Goal: Task Accomplishment & Management: Use online tool/utility

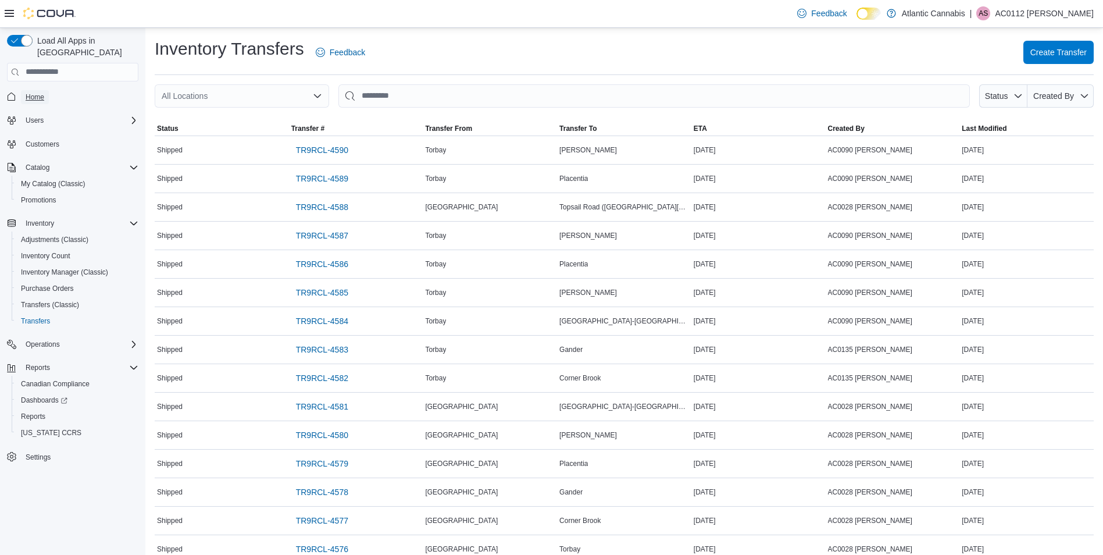
click at [37, 92] on span "Home" at bounding box center [35, 96] width 19 height 9
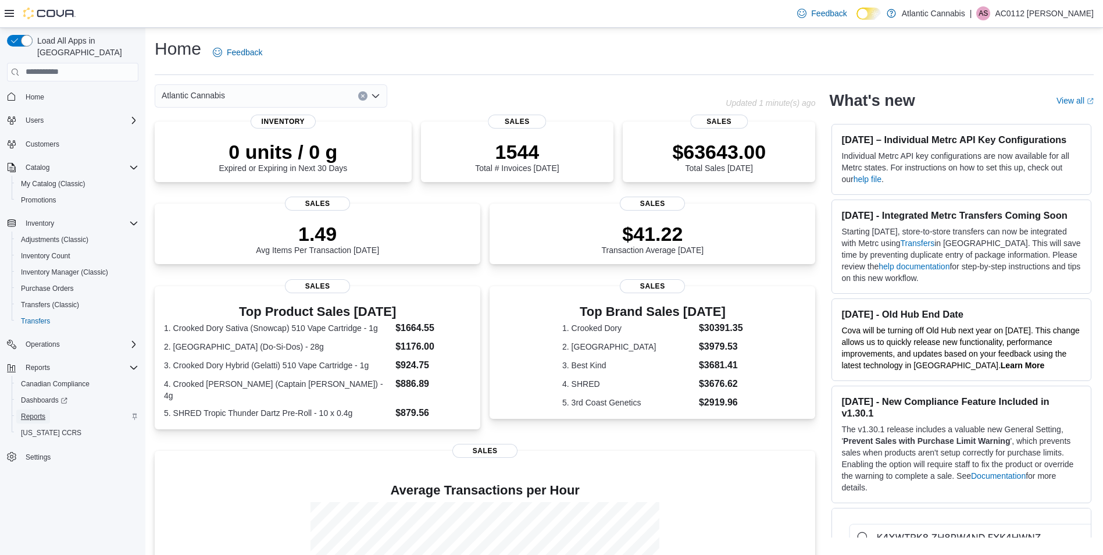
click at [36, 412] on span "Reports" at bounding box center [33, 416] width 24 height 9
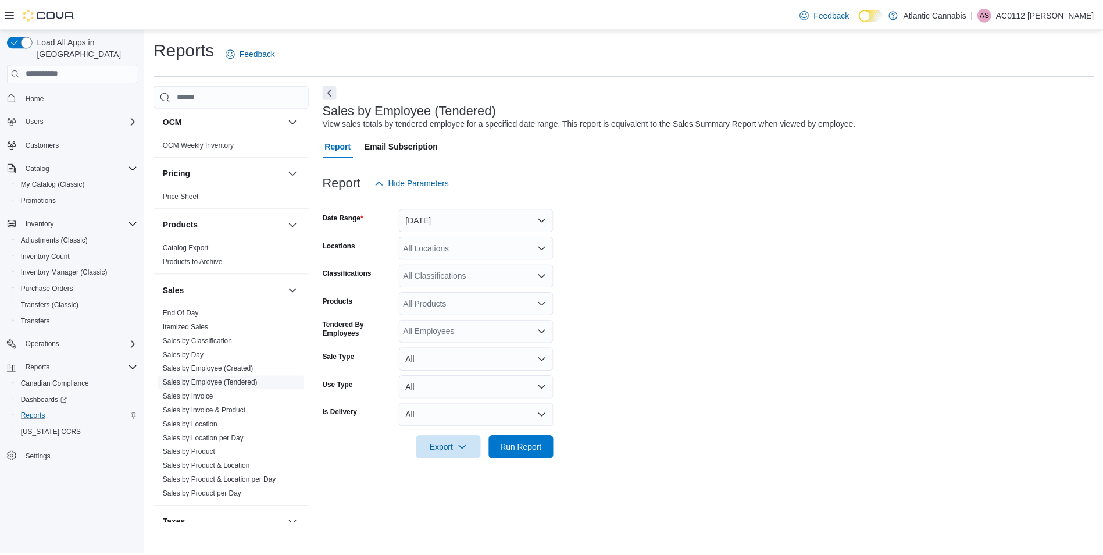
scroll to position [649, 0]
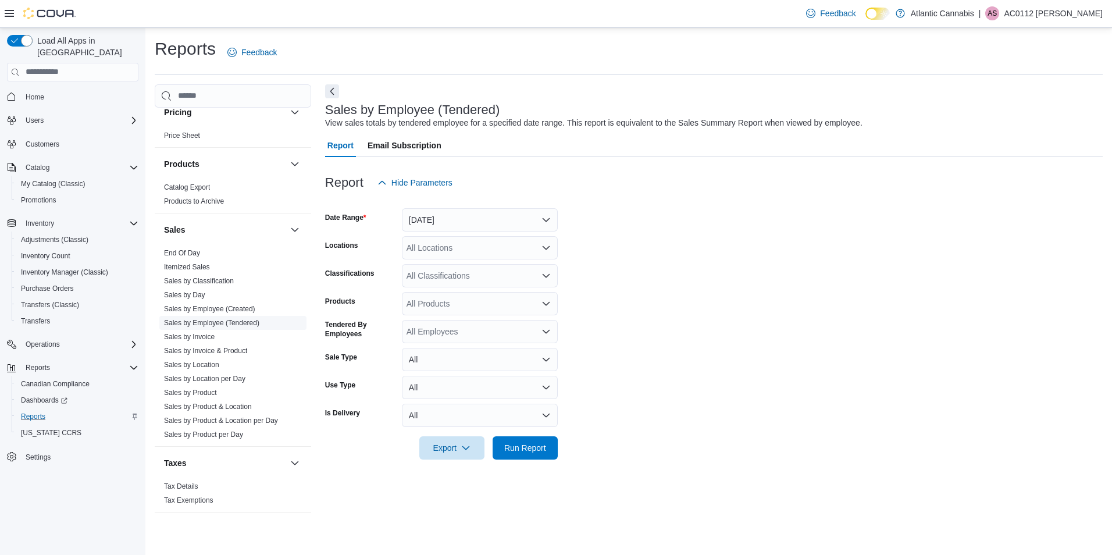
click at [206, 320] on link "Sales by Employee (Tendered)" at bounding box center [211, 323] width 95 height 8
click at [543, 212] on button "[DATE]" at bounding box center [480, 219] width 156 height 23
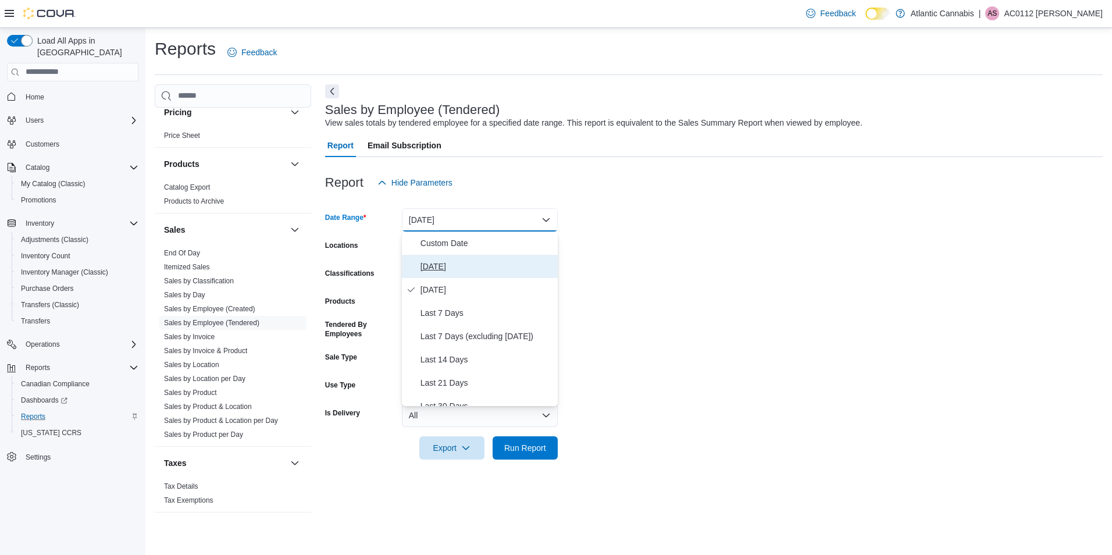
click at [462, 260] on span "[DATE]" at bounding box center [486, 266] width 133 height 14
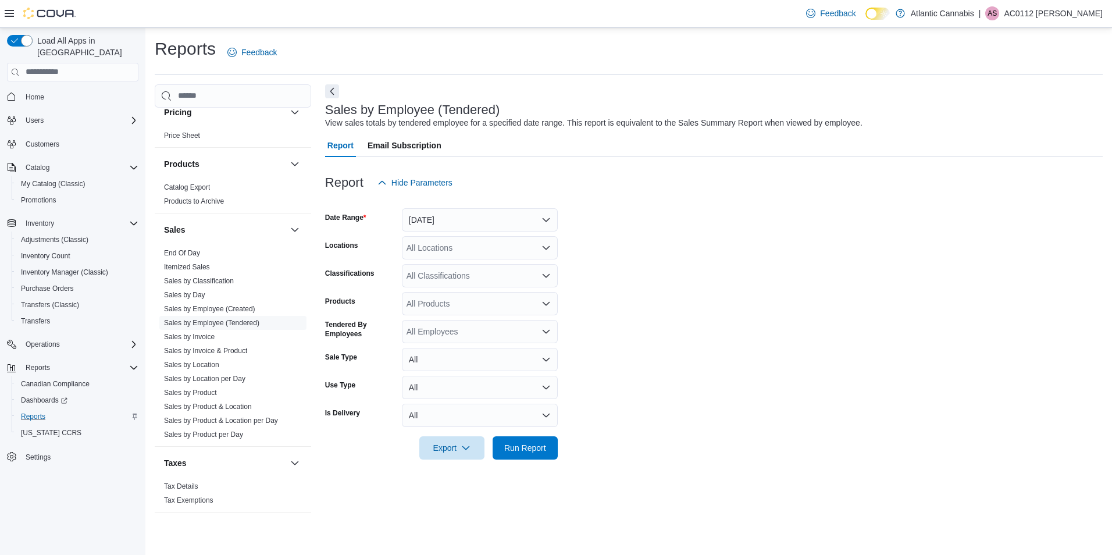
click at [477, 320] on form "Date Range [DATE] Locations All Locations Classifications All Classifications P…" at bounding box center [713, 326] width 777 height 265
click at [477, 323] on div "All Employees" at bounding box center [480, 331] width 156 height 23
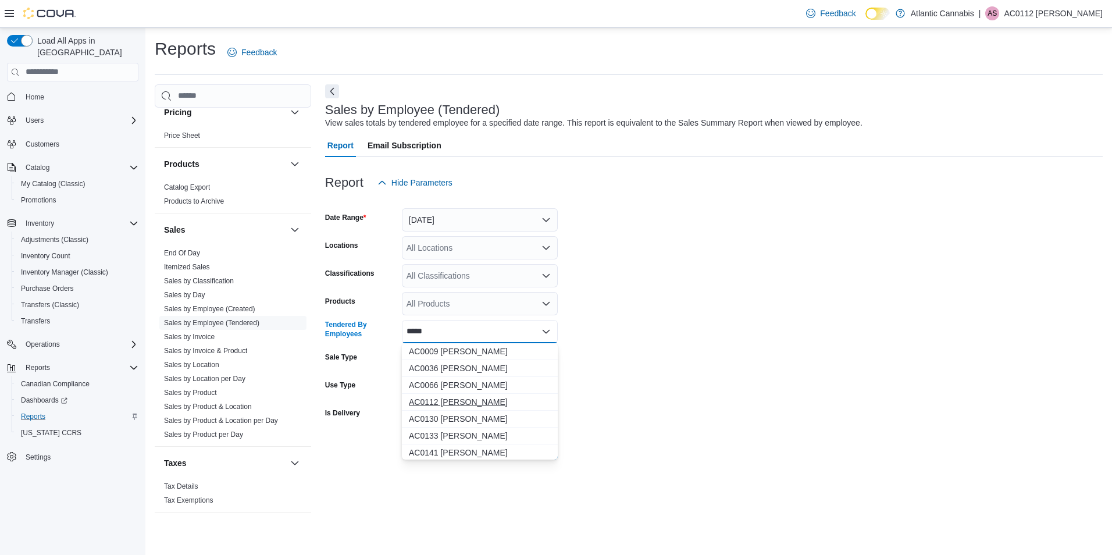
type input "*****"
click at [480, 398] on span "AC0112 [PERSON_NAME]" at bounding box center [480, 402] width 142 height 12
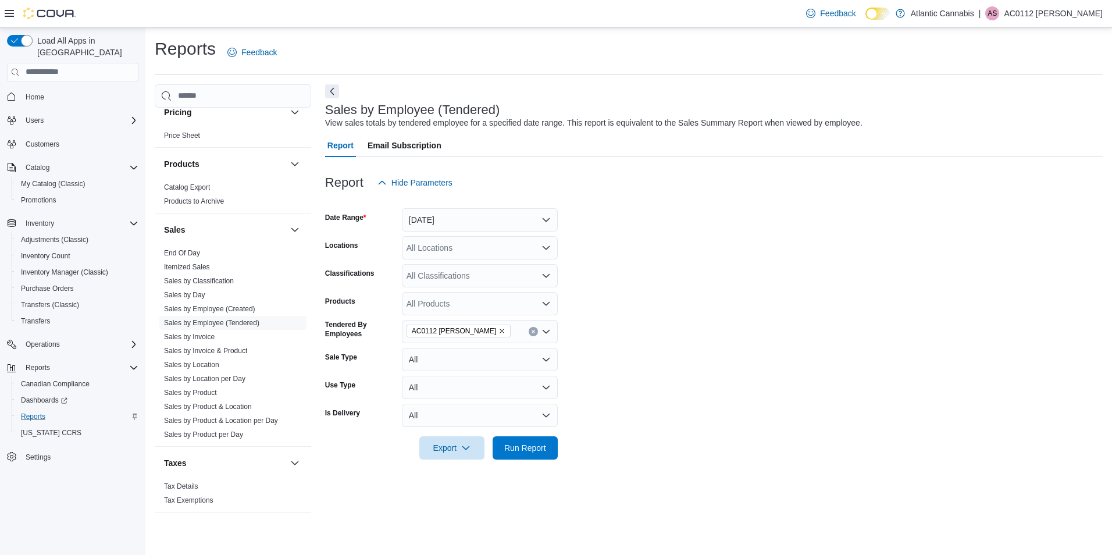
click at [763, 380] on form "Date Range [DATE] Locations All Locations Classifications All Classifications P…" at bounding box center [713, 326] width 777 height 265
click at [514, 451] on span "Run Report" at bounding box center [525, 447] width 42 height 12
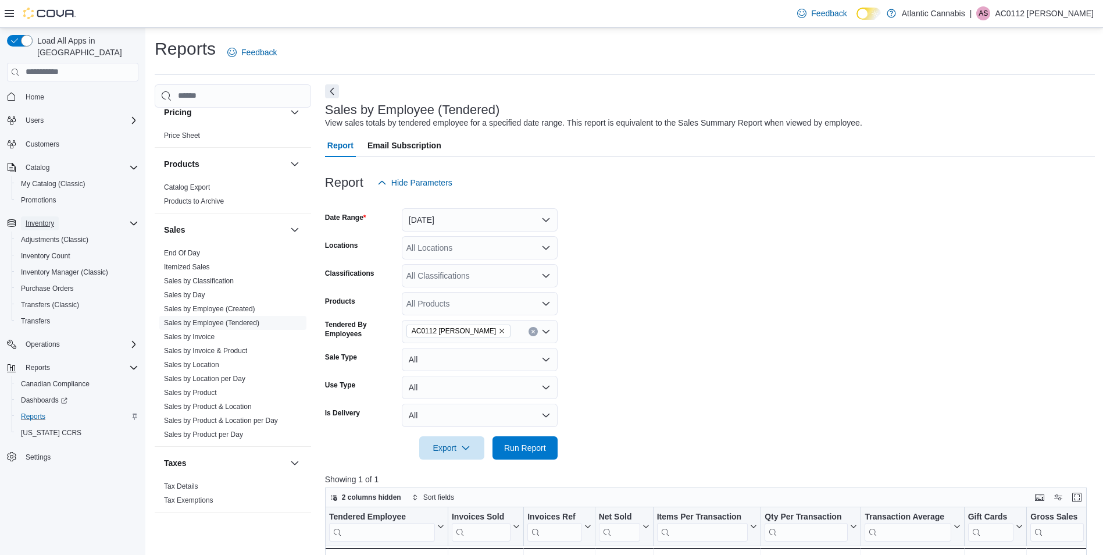
click at [40, 219] on span "Inventory" at bounding box center [40, 223] width 28 height 9
click at [51, 215] on button "Inventory" at bounding box center [72, 223] width 141 height 16
click at [50, 219] on span "Inventory" at bounding box center [40, 223] width 28 height 9
click at [53, 235] on span "Adjustments (Classic)" at bounding box center [54, 239] width 67 height 9
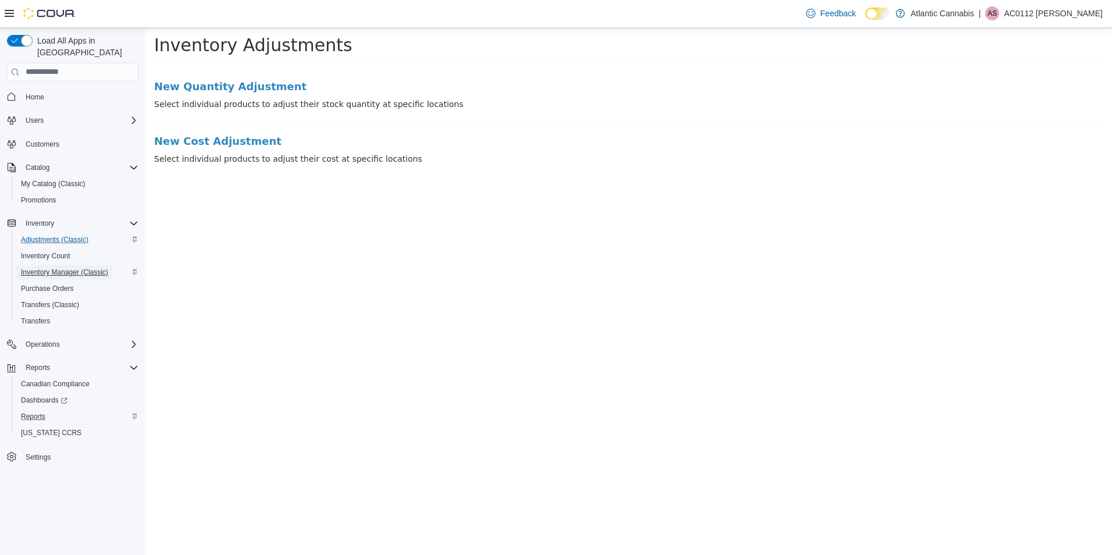
click at [47, 267] on span "Inventory Manager (Classic)" at bounding box center [64, 271] width 87 height 9
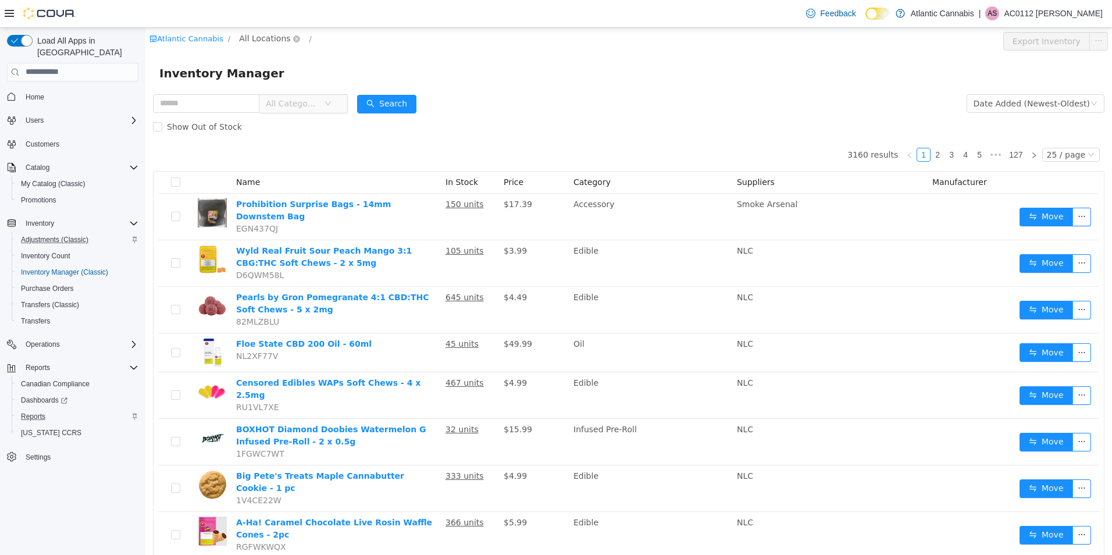
click at [273, 37] on span "All Locations" at bounding box center [264, 37] width 51 height 13
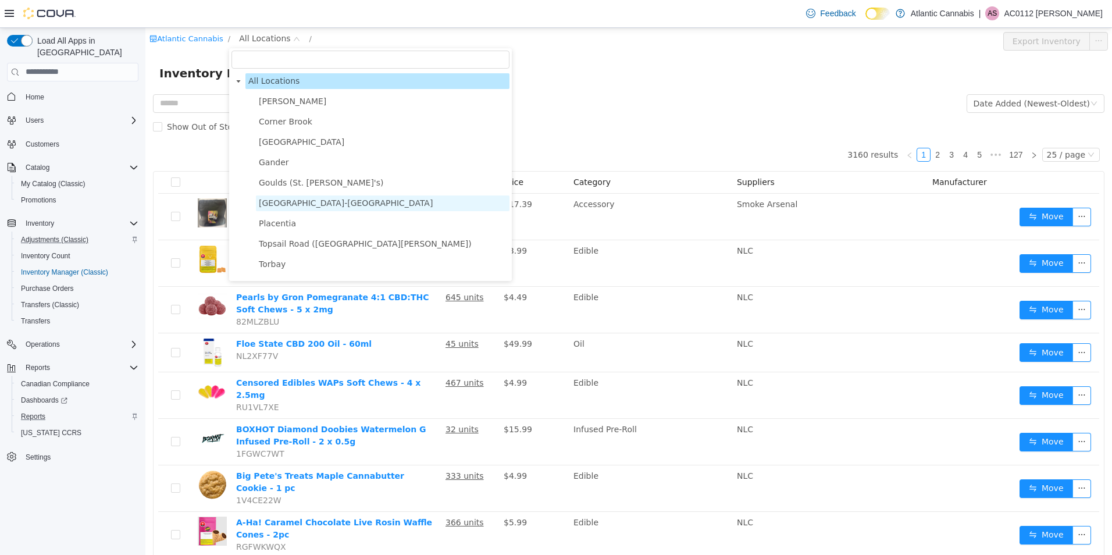
click at [302, 203] on span "[GEOGRAPHIC_DATA]-[GEOGRAPHIC_DATA]" at bounding box center [346, 202] width 174 height 9
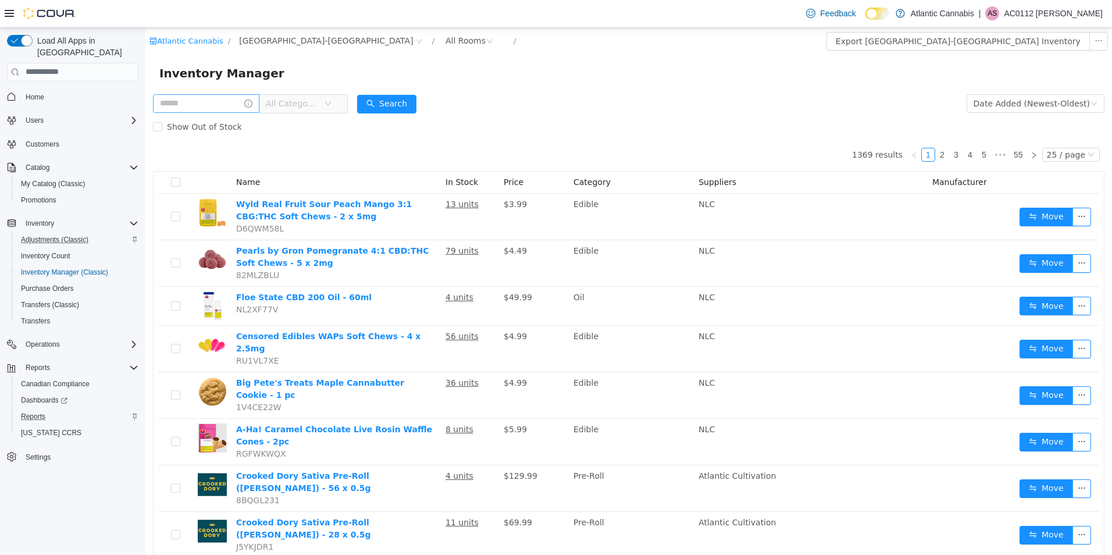
click at [216, 93] on div "All Categories" at bounding box center [250, 102] width 195 height 23
click at [224, 102] on input "text" at bounding box center [206, 103] width 106 height 19
type input "******"
click at [409, 103] on button "Search" at bounding box center [397, 103] width 59 height 19
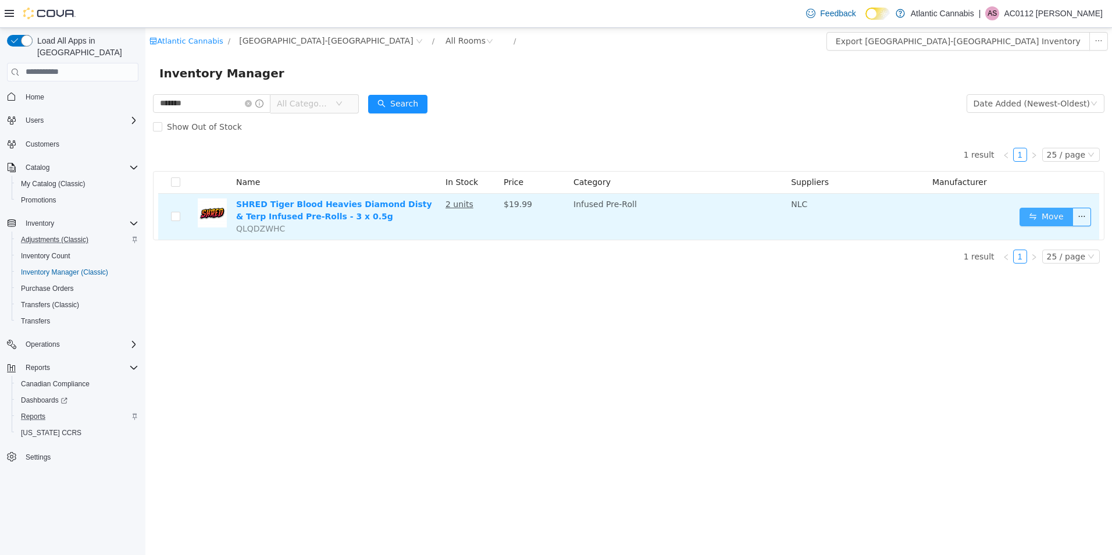
click at [1067, 214] on button "Move" at bounding box center [1045, 216] width 53 height 19
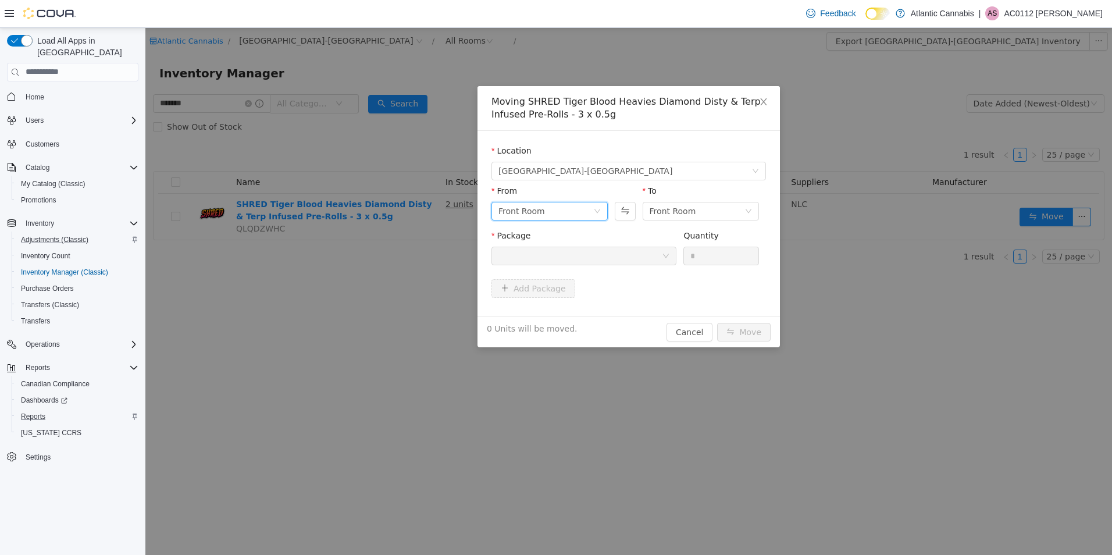
click at [596, 208] on icon "icon: down" at bounding box center [597, 210] width 7 height 7
click at [513, 269] on li "Back Room" at bounding box center [549, 271] width 116 height 19
click at [651, 250] on div at bounding box center [579, 254] width 163 height 17
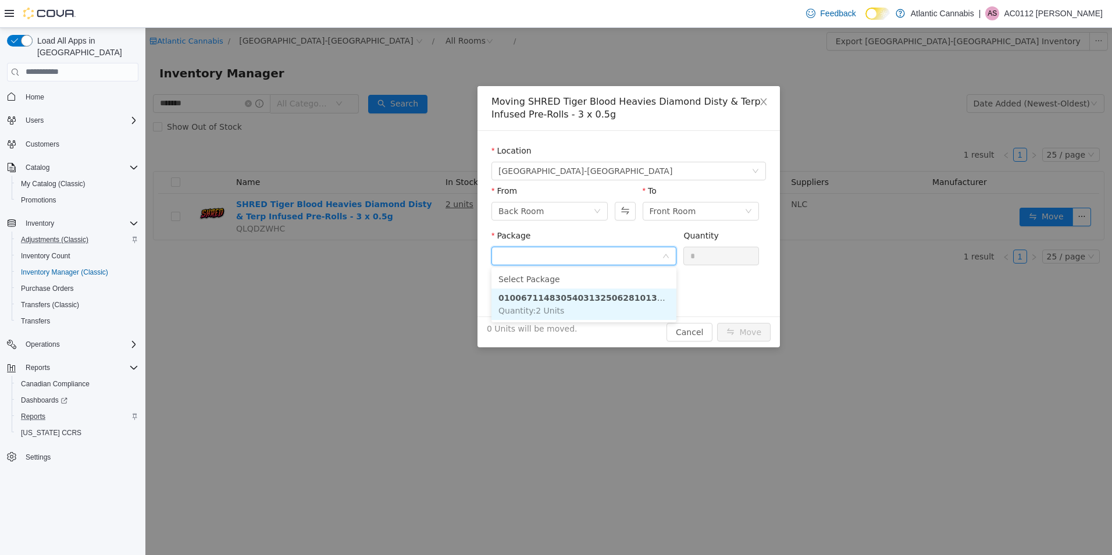
click at [618, 292] on strong "0100671148305403132506281013193250628" at bounding box center [602, 296] width 209 height 9
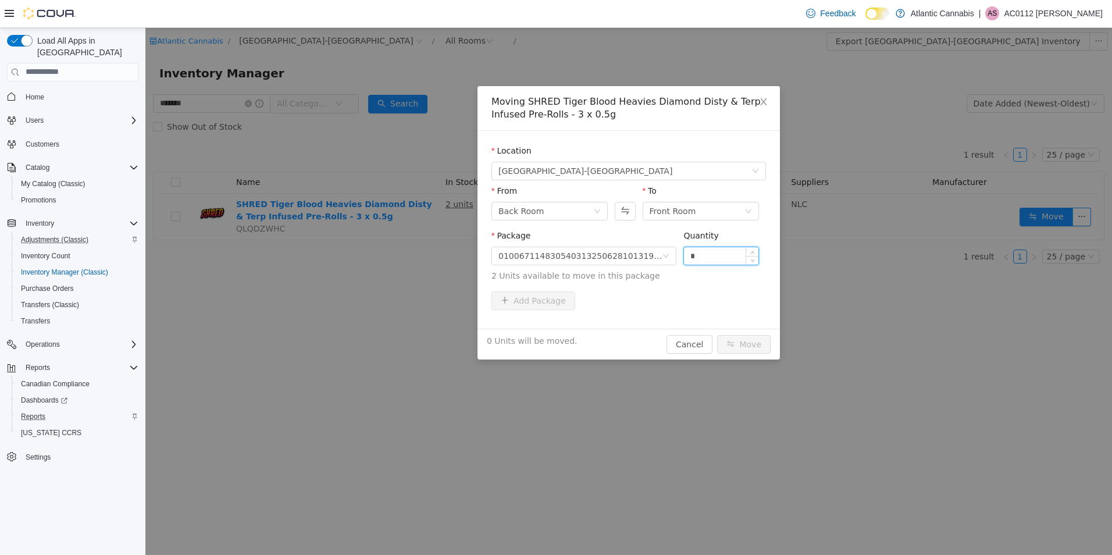
click at [716, 252] on input "*" at bounding box center [721, 254] width 74 height 17
click at [716, 251] on input "*" at bounding box center [721, 254] width 74 height 17
type input "*"
click at [695, 293] on div "Add Package" at bounding box center [628, 300] width 274 height 19
click at [727, 341] on button "Move" at bounding box center [743, 343] width 53 height 19
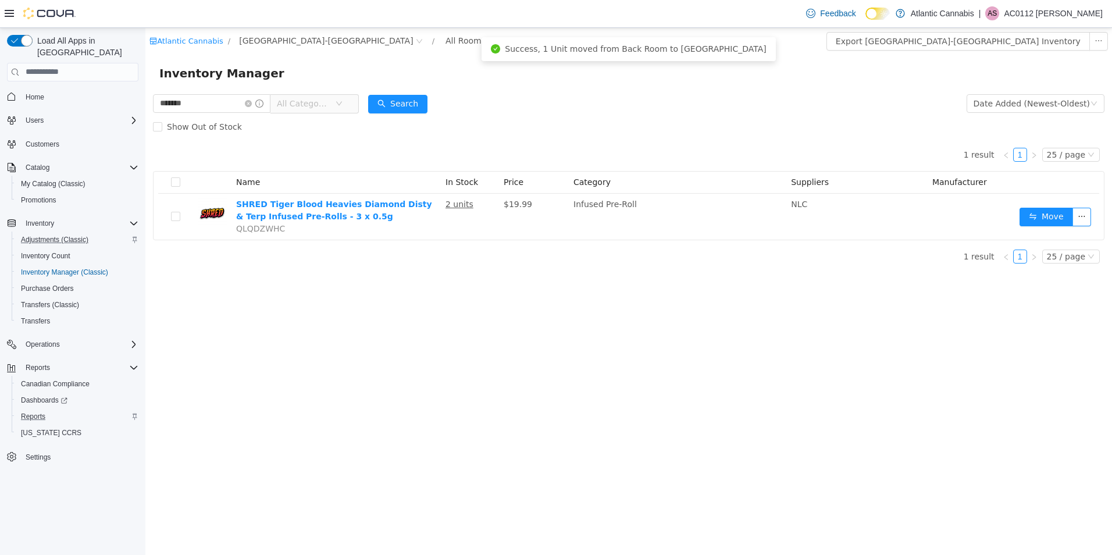
click at [1081, 12] on p "AC0112 [PERSON_NAME]" at bounding box center [1052, 13] width 99 height 14
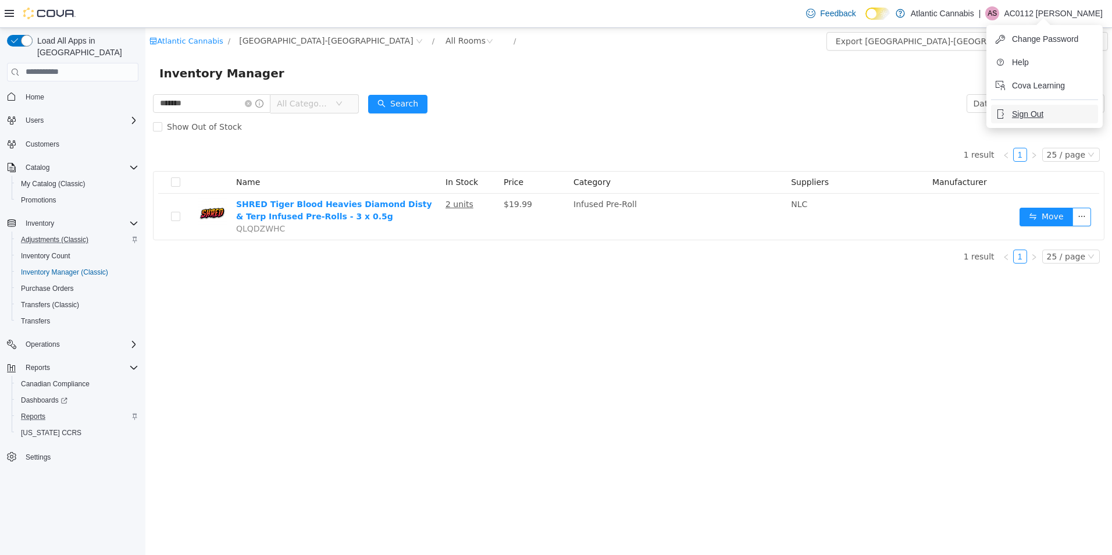
click at [1028, 111] on span "Sign Out" at bounding box center [1027, 114] width 31 height 12
